Goal: Transaction & Acquisition: Book appointment/travel/reservation

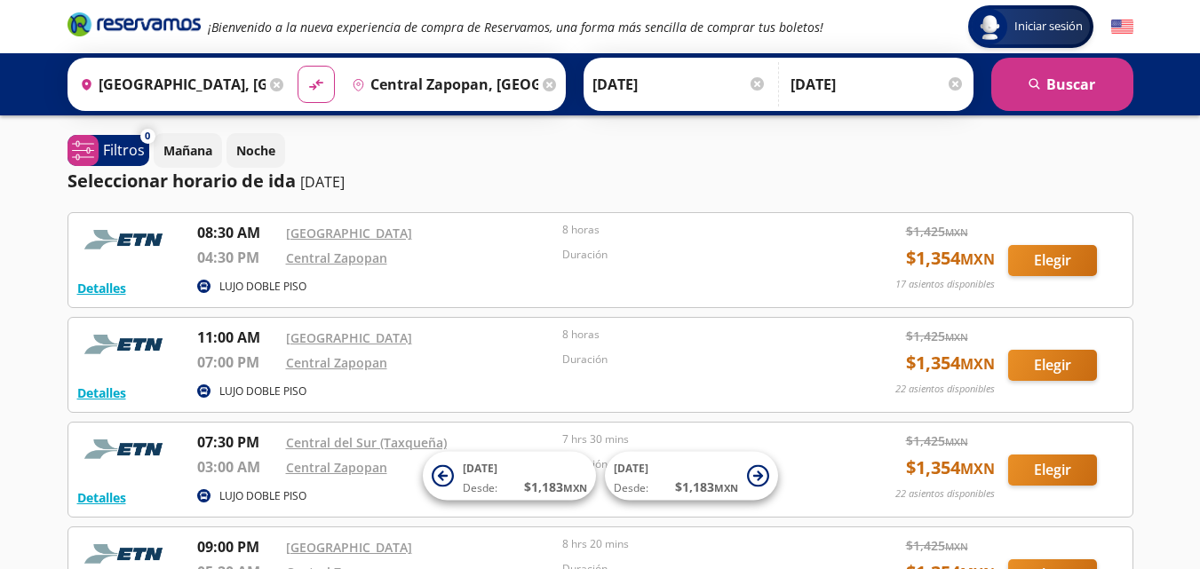
click at [461, 273] on div "Central Zapopan" at bounding box center [420, 261] width 268 height 28
click at [1050, 256] on button "Elegir" at bounding box center [1052, 260] width 89 height 31
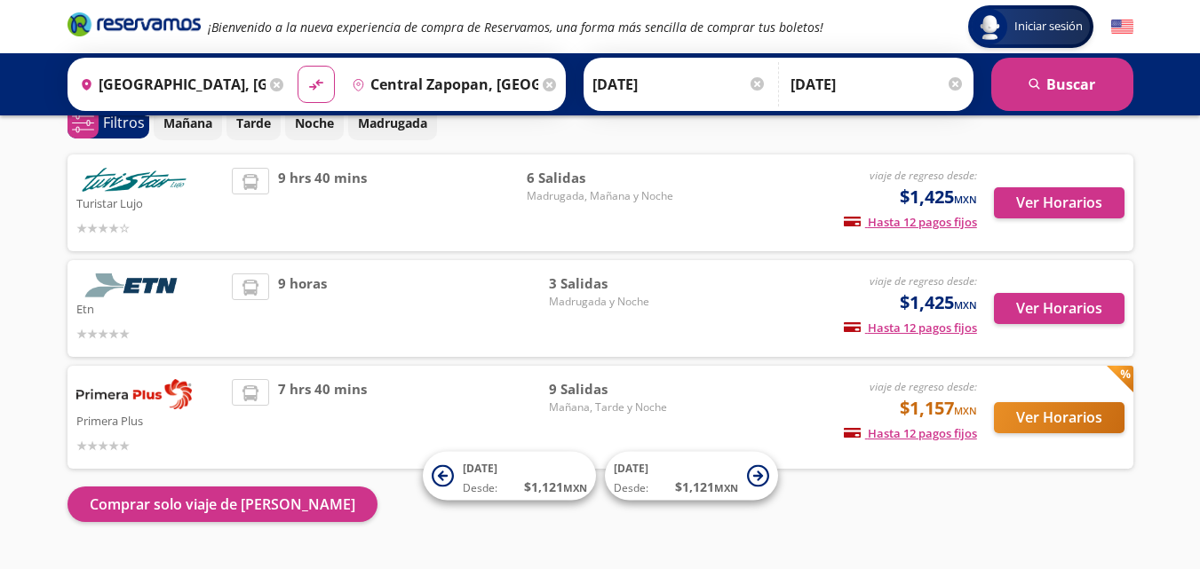
scroll to position [89, 0]
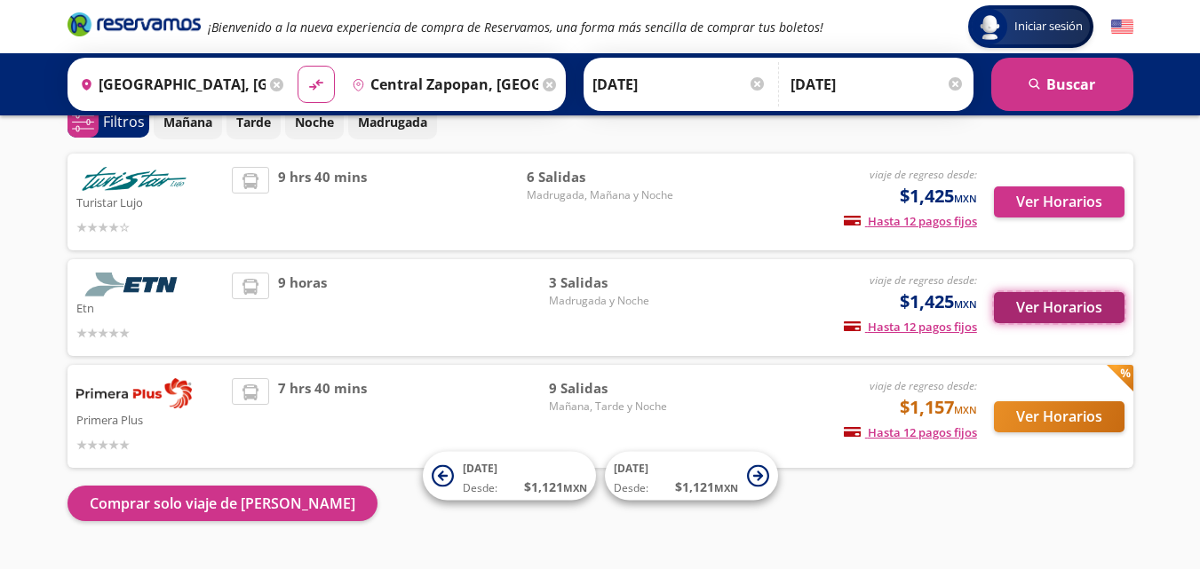
click at [1040, 311] on button "Ver Horarios" at bounding box center [1059, 307] width 131 height 31
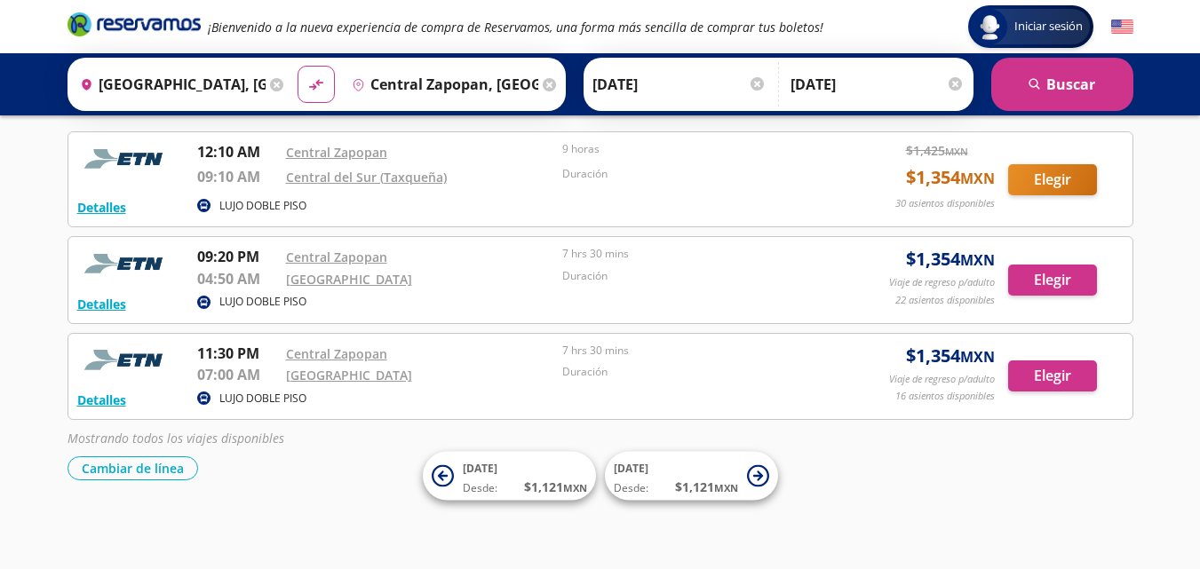
scroll to position [101, 0]
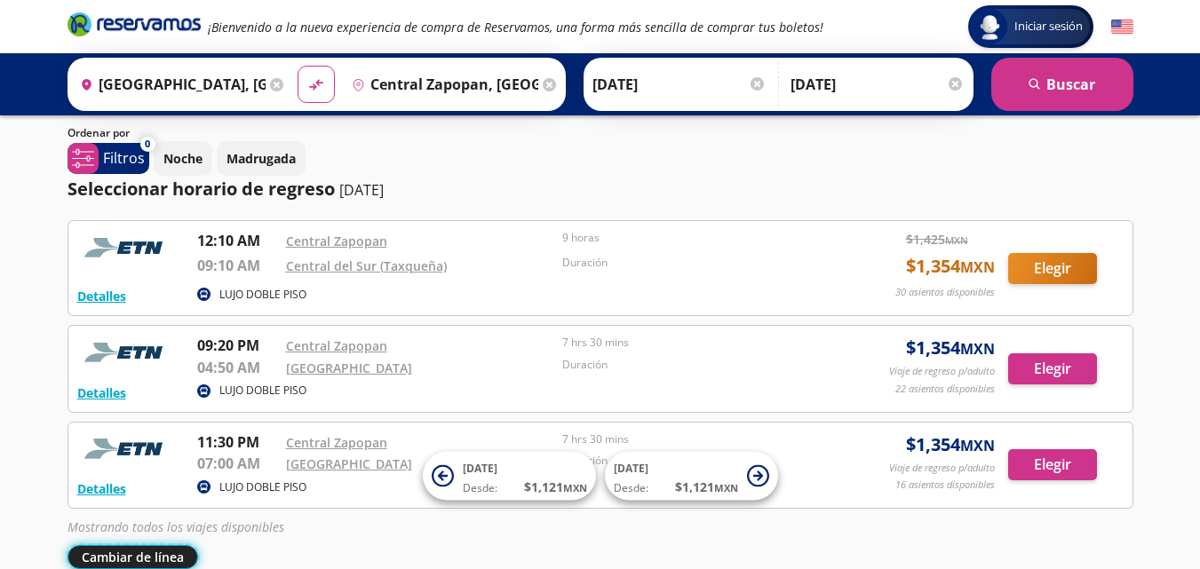
click at [139, 557] on button "Cambiar de línea" at bounding box center [132, 557] width 131 height 24
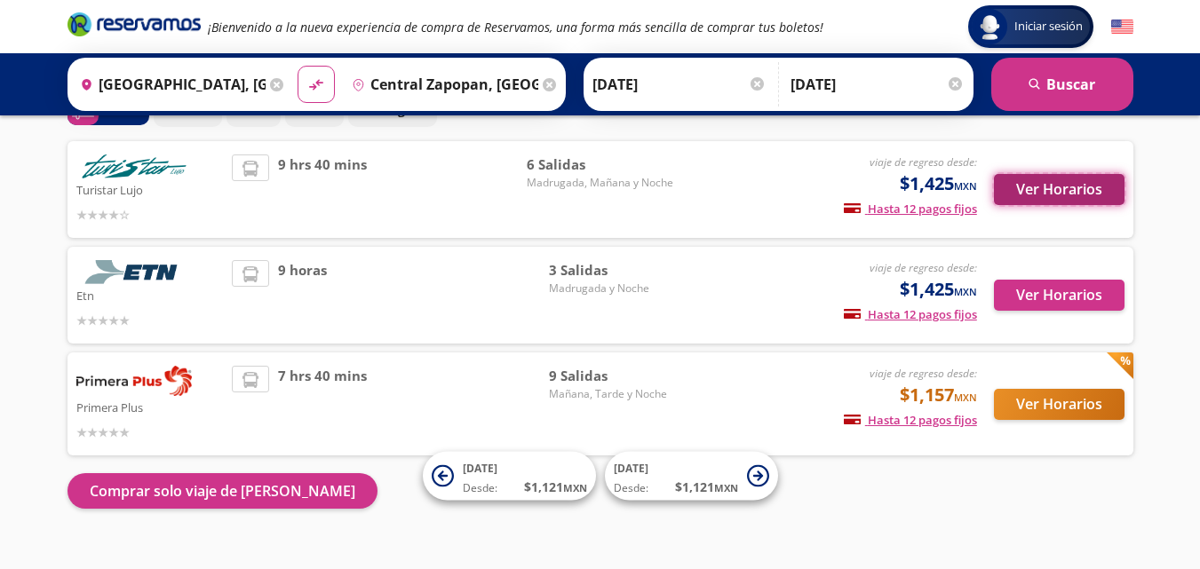
click at [1034, 196] on button "Ver Horarios" at bounding box center [1059, 189] width 131 height 31
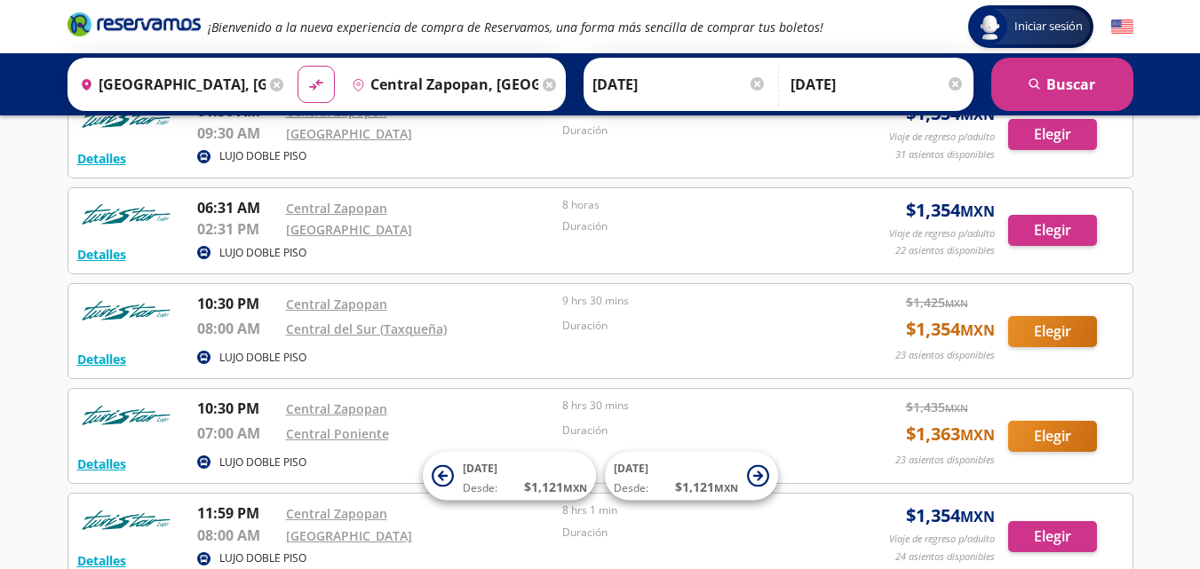
scroll to position [444, 0]
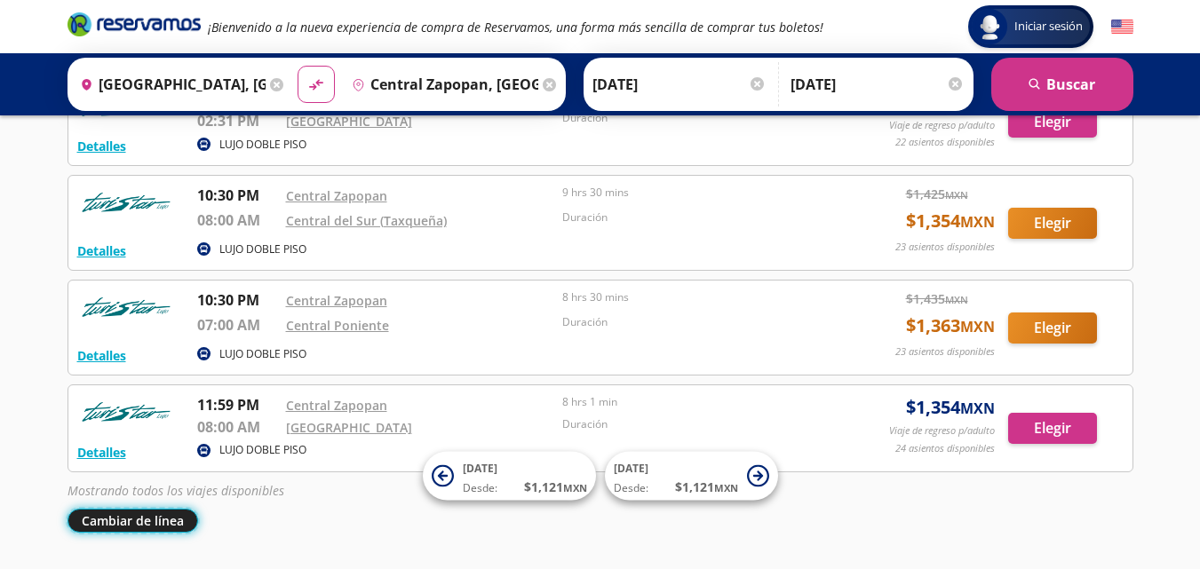
click at [126, 529] on button "Cambiar de línea" at bounding box center [132, 521] width 131 height 24
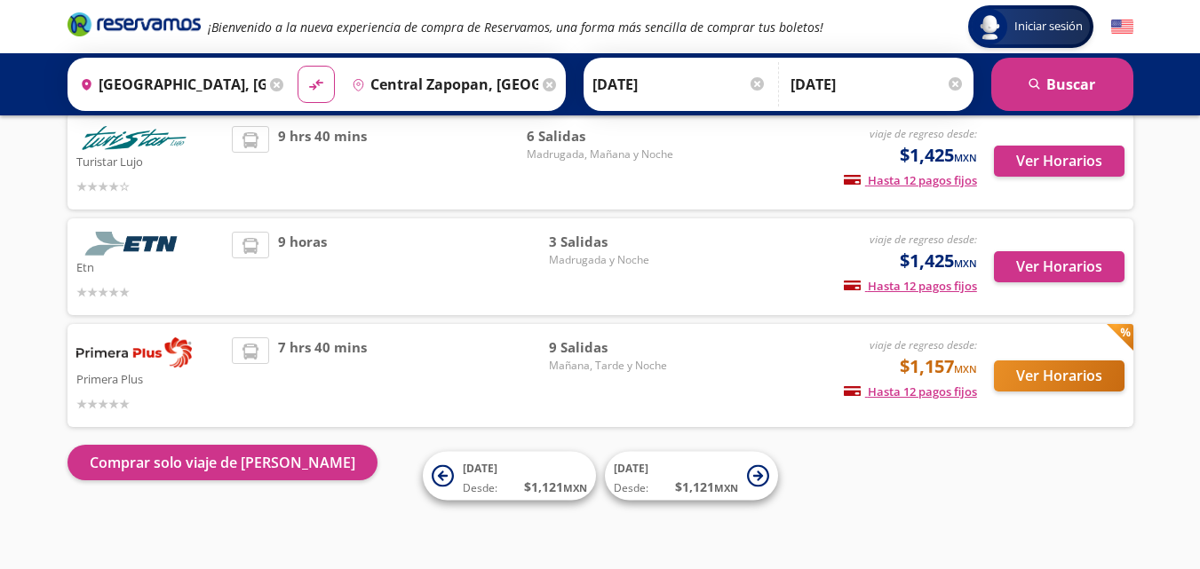
scroll to position [130, 0]
click at [688, 362] on div "viaje de regreso desde: $1,157 MXN Hasta 12 pagos fijos Pagos fijos en compras …" at bounding box center [829, 375] width 294 height 76
click at [1091, 368] on button "Ver Horarios" at bounding box center [1059, 376] width 131 height 31
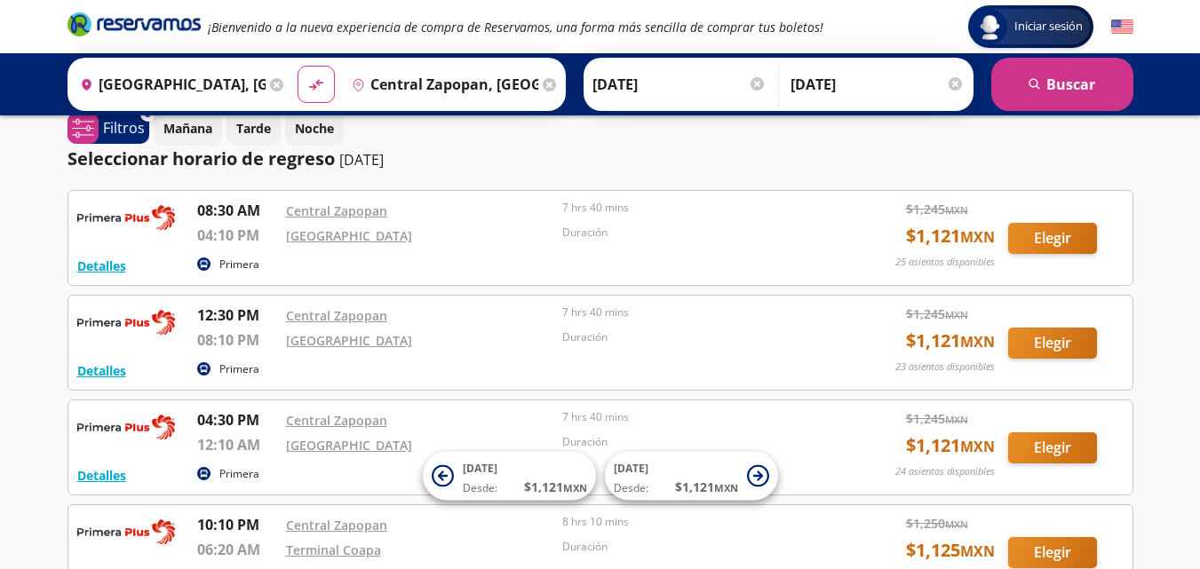
scroll to position [178, 0]
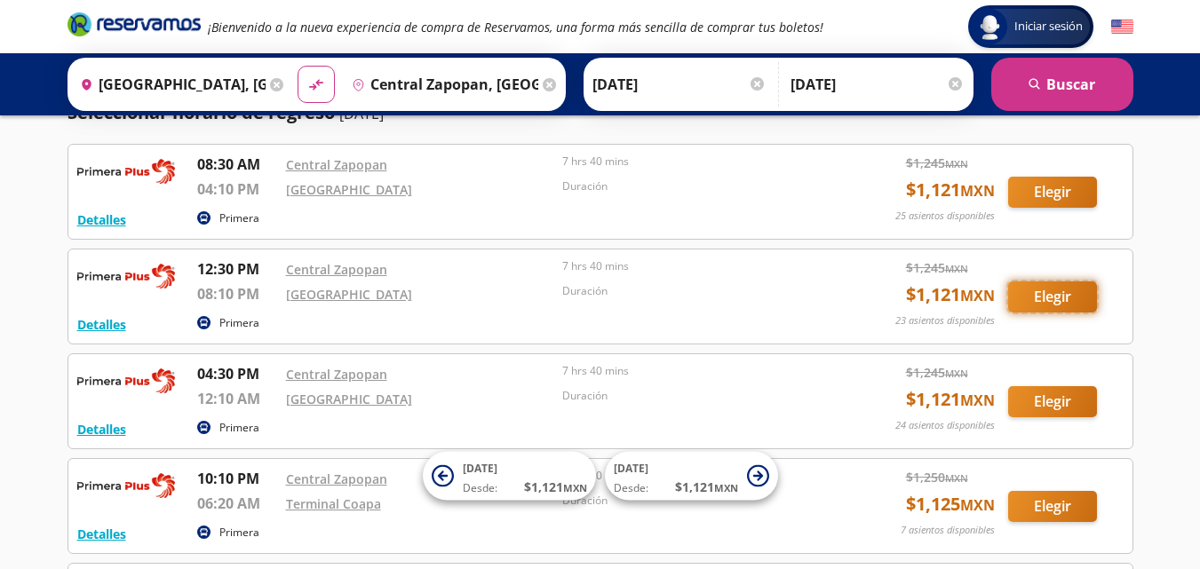
click at [1030, 296] on button "Elegir" at bounding box center [1052, 297] width 89 height 31
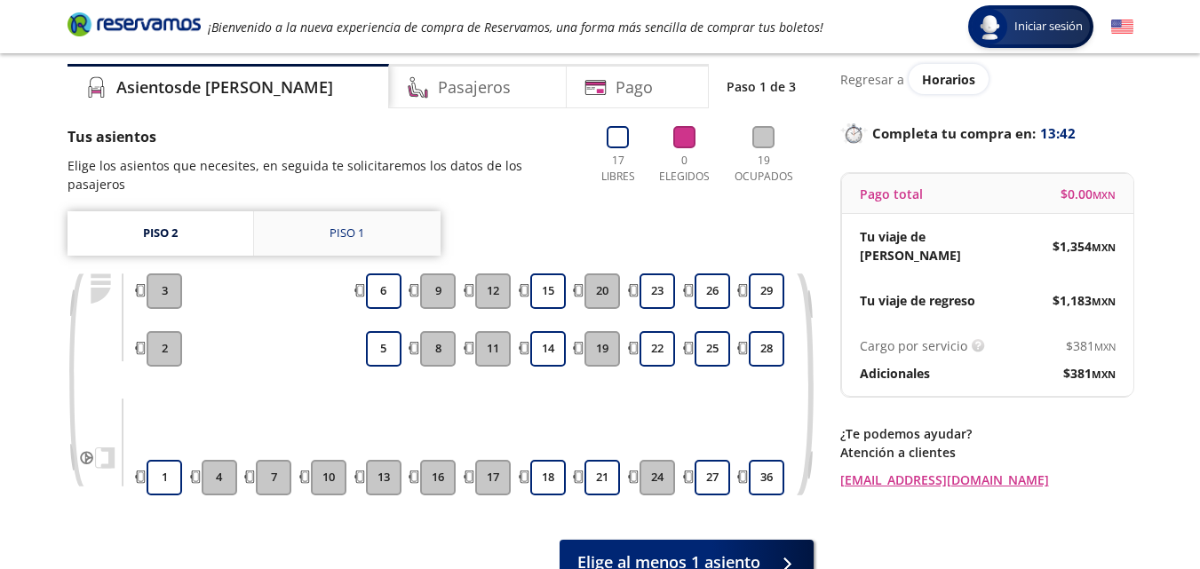
scroll to position [89, 0]
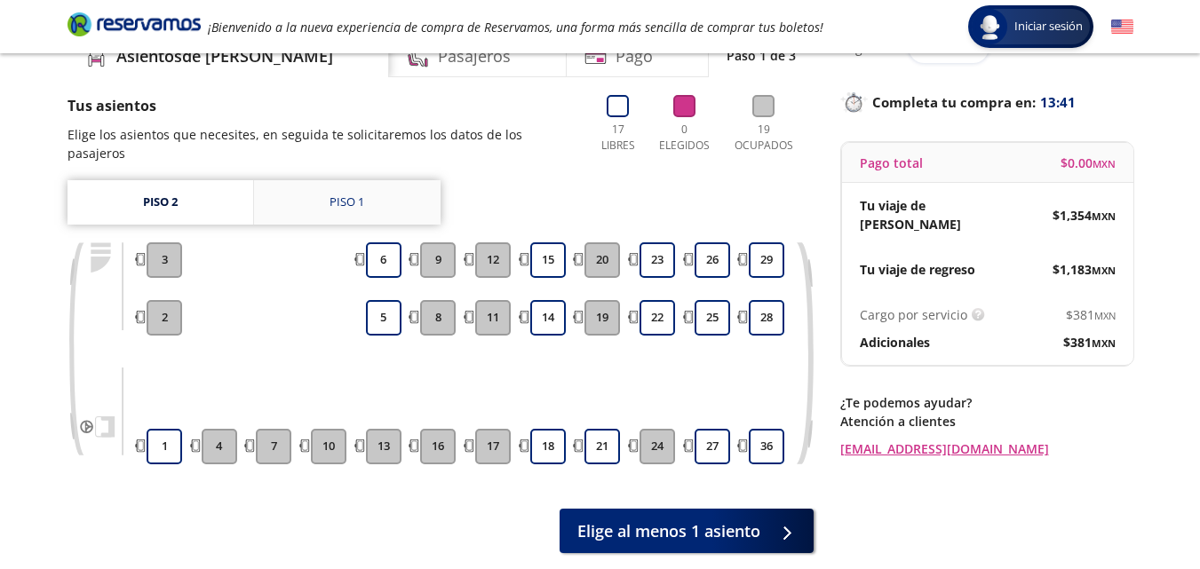
click at [358, 163] on div "Tus asientos Elige los asientos que necesites, en seguida te solicitaremos los …" at bounding box center [440, 324] width 746 height 458
click at [351, 194] on div "Piso 1" at bounding box center [346, 203] width 35 height 18
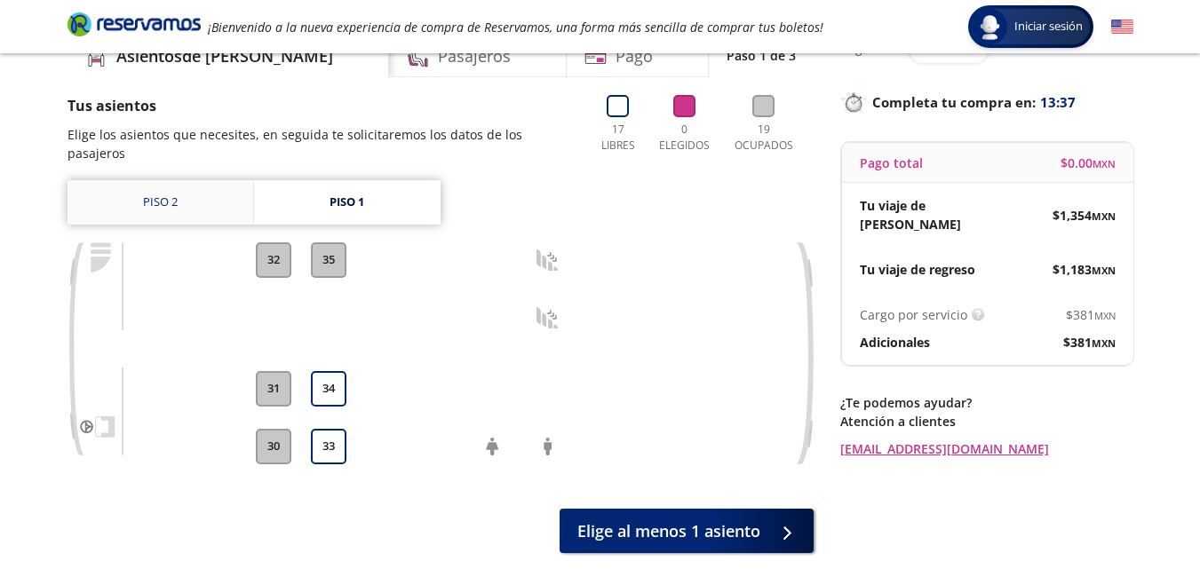
click at [195, 180] on link "Piso 2" at bounding box center [160, 202] width 186 height 44
